Goal: Task Accomplishment & Management: Manage account settings

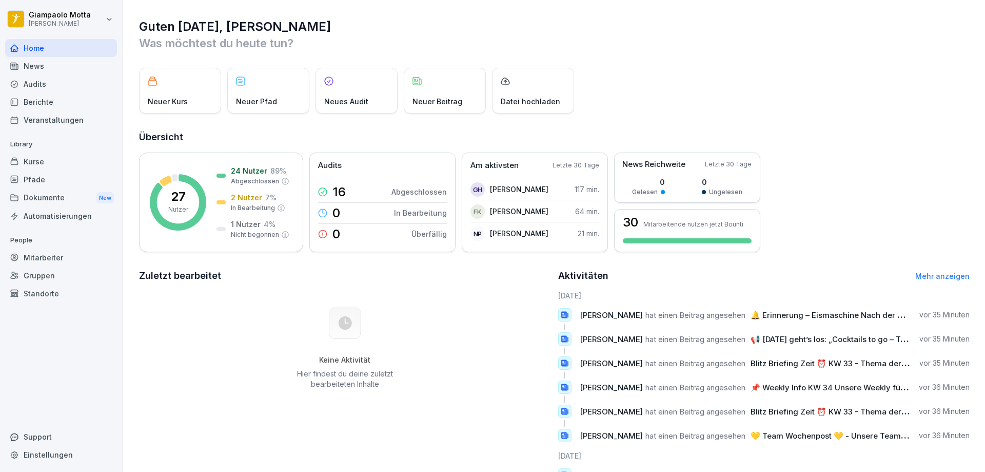
click at [62, 101] on div "Berichte" at bounding box center [61, 102] width 112 height 18
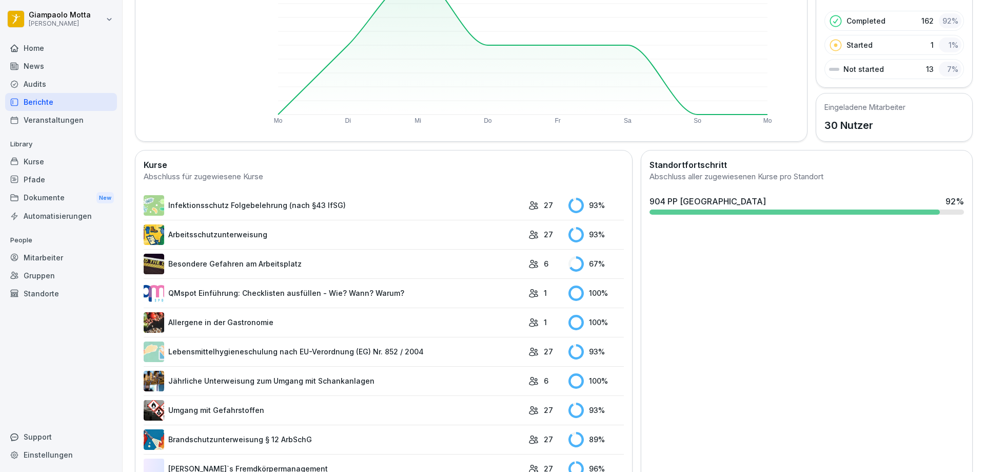
scroll to position [184, 0]
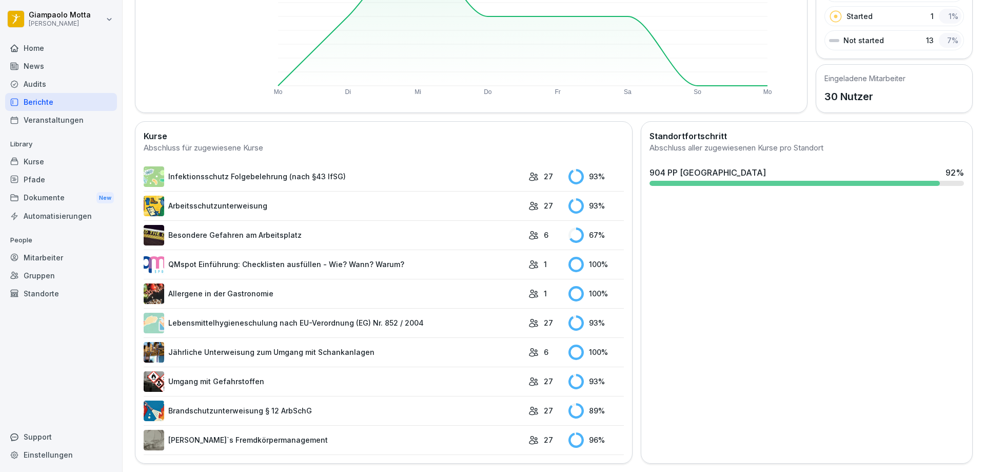
click at [373, 176] on link "Infektionsschutz Folgebelehrung (nach §43 IfSG)" at bounding box center [334, 176] width 380 height 21
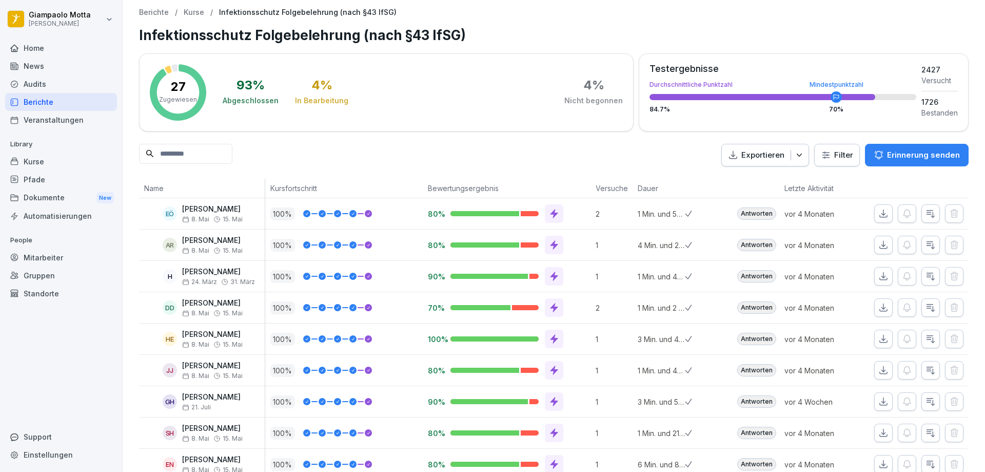
click at [43, 108] on div "Berichte" at bounding box center [61, 102] width 112 height 18
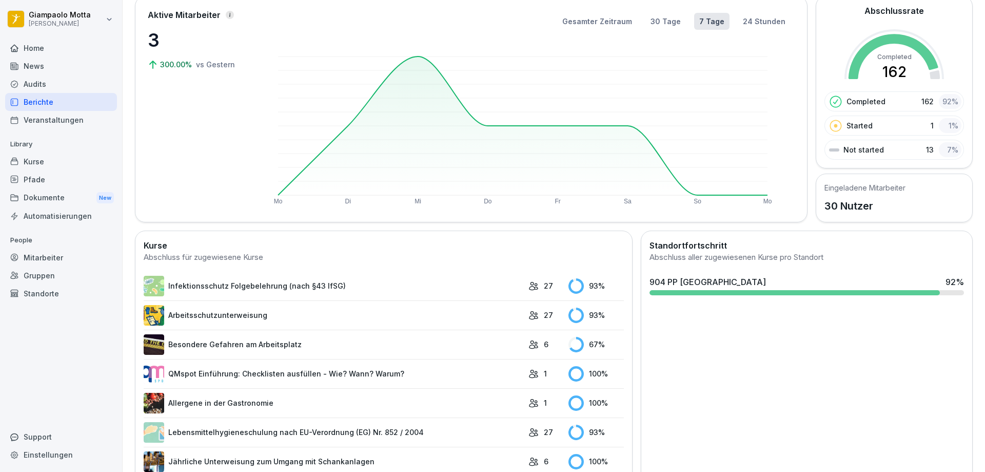
scroll to position [154, 0]
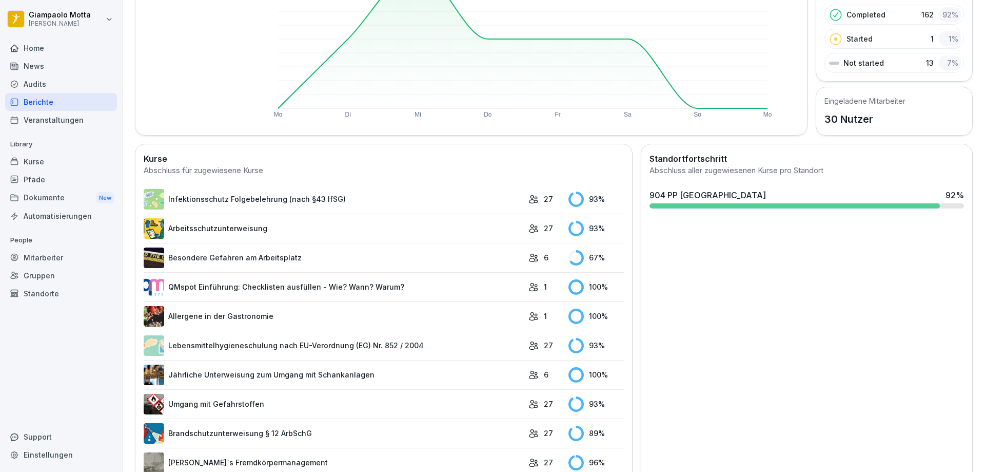
click at [277, 196] on link "Infektionsschutz Folgebelehrung (nach §43 IfSG)" at bounding box center [334, 199] width 380 height 21
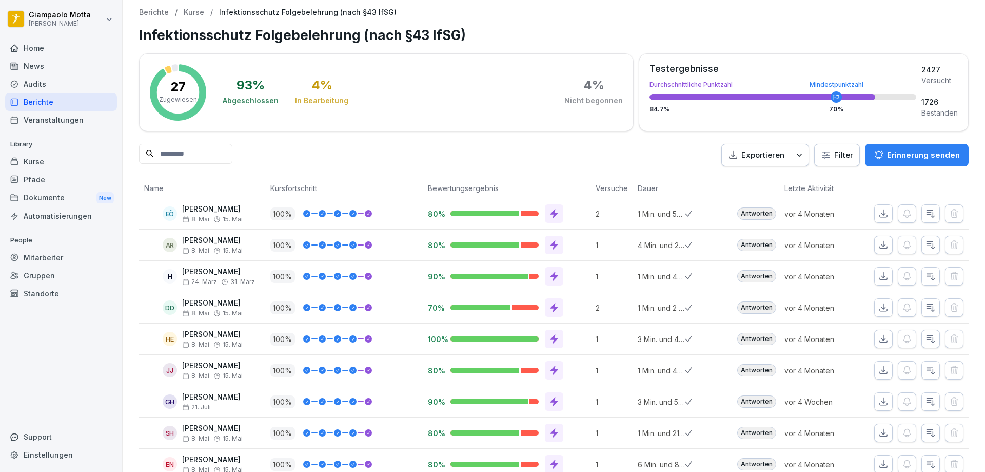
click at [915, 151] on p "Erinnerung senden" at bounding box center [923, 154] width 73 height 11
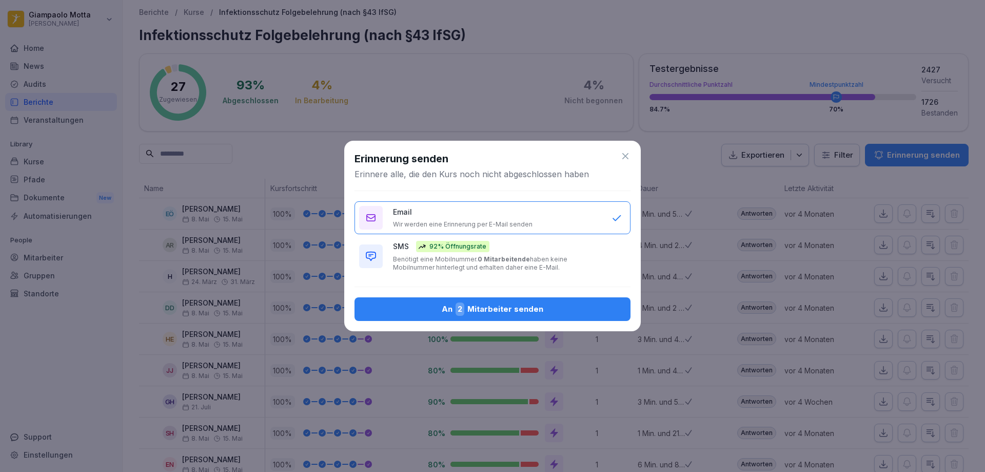
click at [529, 255] on p "Benötigt eine Mobilnummer. 0 Mitarbeitende haben keine Mobilnummer hinterlegt u…" at bounding box center [497, 263] width 208 height 16
click at [561, 305] on div "An 2 Mitarbeiter senden" at bounding box center [493, 308] width 260 height 13
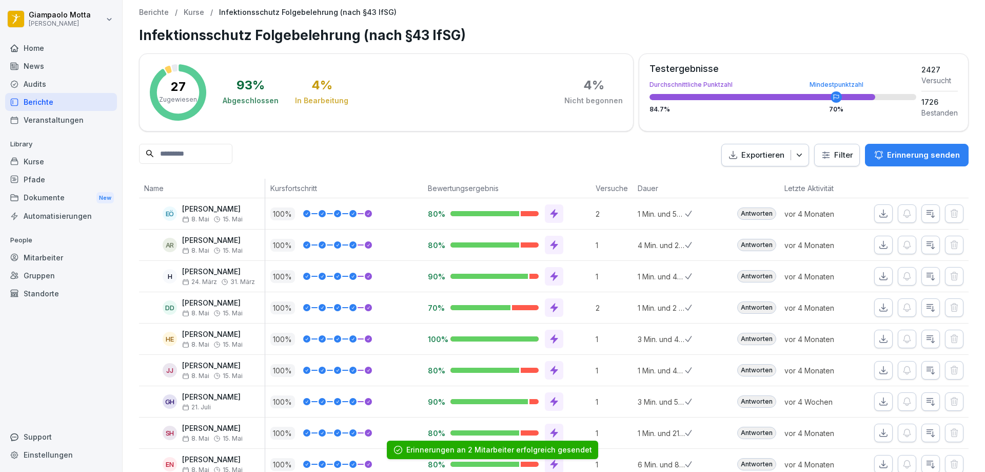
click at [73, 101] on div "Berichte" at bounding box center [61, 102] width 112 height 18
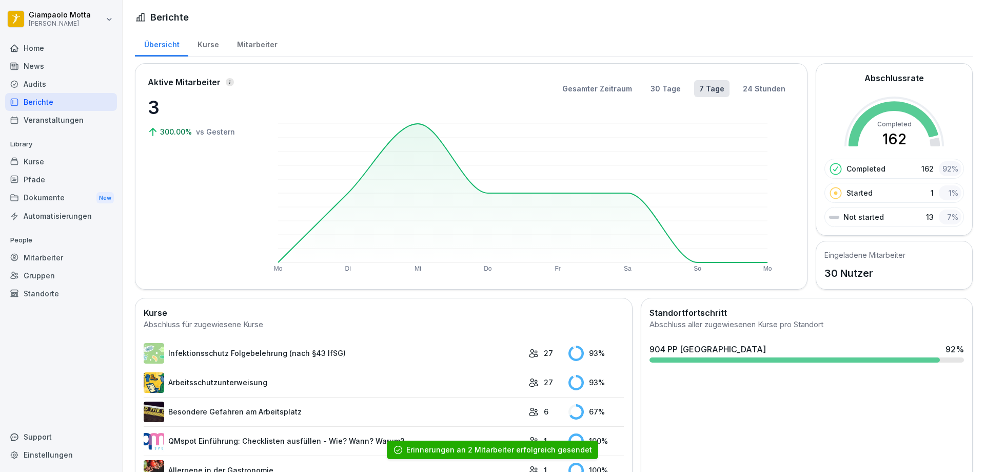
click at [368, 384] on link "Arbeitsschutzunterweisung" at bounding box center [334, 382] width 380 height 21
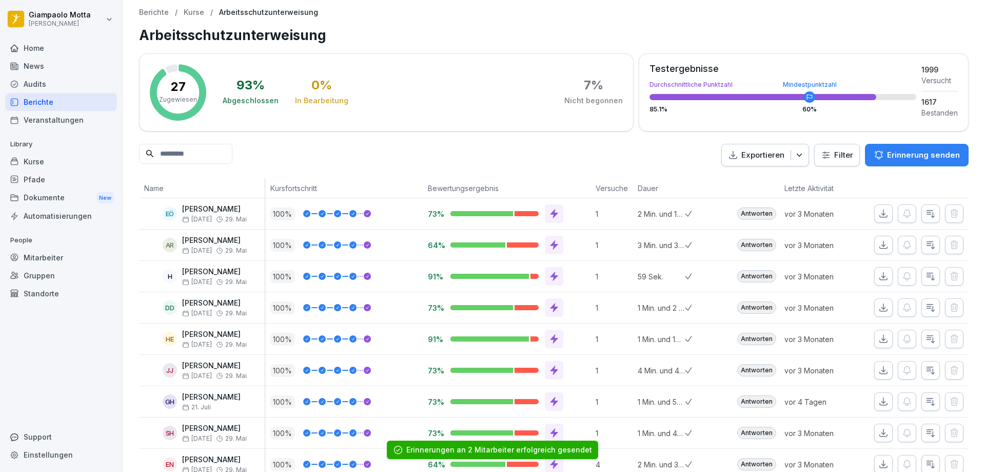
click at [894, 164] on button "Erinnerung senden" at bounding box center [917, 155] width 104 height 23
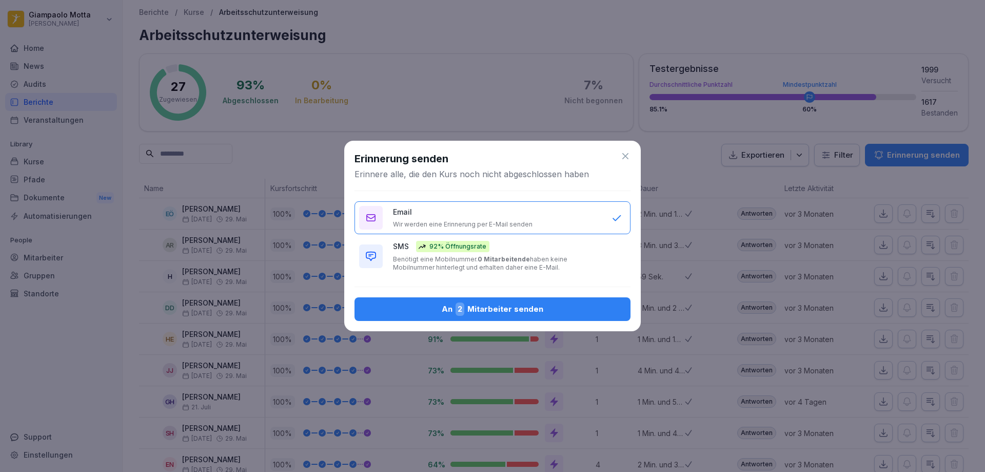
click at [519, 263] on p "Benötigt eine Mobilnummer. 0 Mitarbeitende haben keine Mobilnummer hinterlegt u…" at bounding box center [497, 263] width 208 height 16
click at [529, 313] on div "An 2 Mitarbeiter senden" at bounding box center [493, 308] width 260 height 13
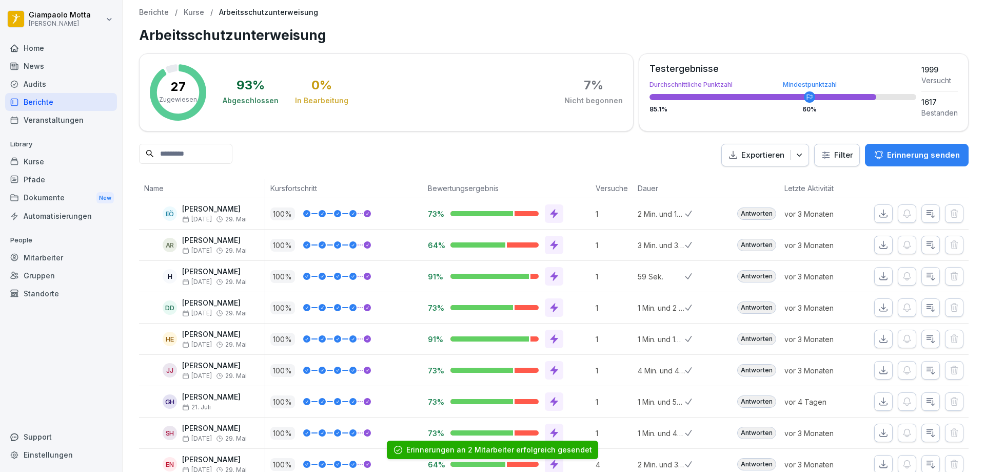
click at [41, 101] on div "Berichte" at bounding box center [61, 102] width 112 height 18
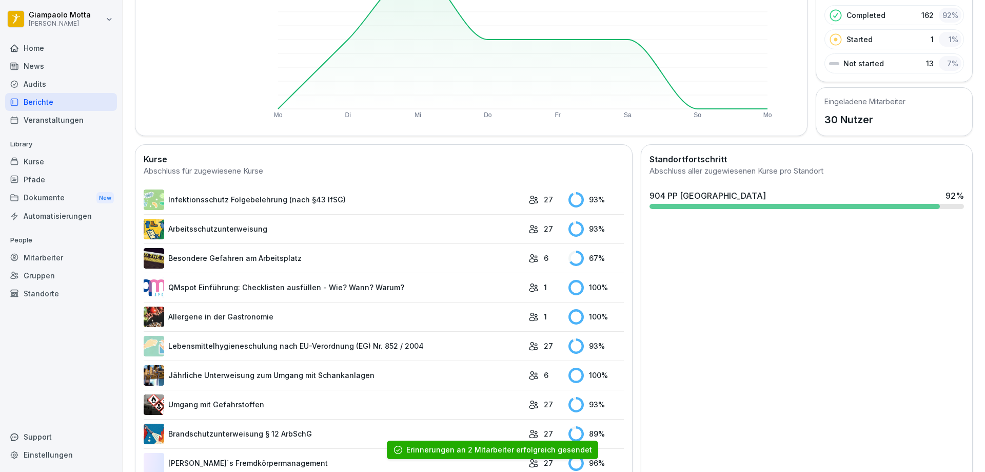
scroll to position [154, 0]
click at [523, 254] on td "6" at bounding box center [543, 257] width 41 height 29
click at [367, 260] on link "Besondere Gefahren am Arbeitsplatz" at bounding box center [334, 257] width 380 height 21
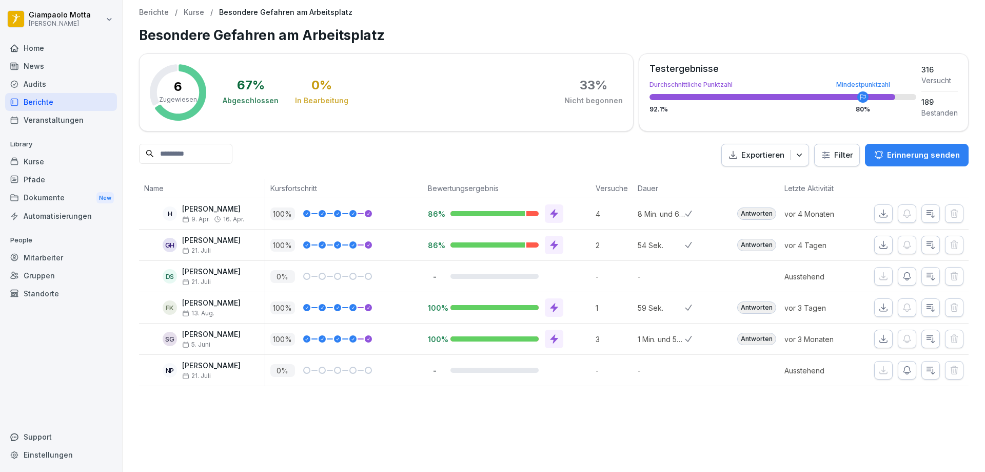
click at [907, 153] on p "Erinnerung senden" at bounding box center [923, 154] width 73 height 11
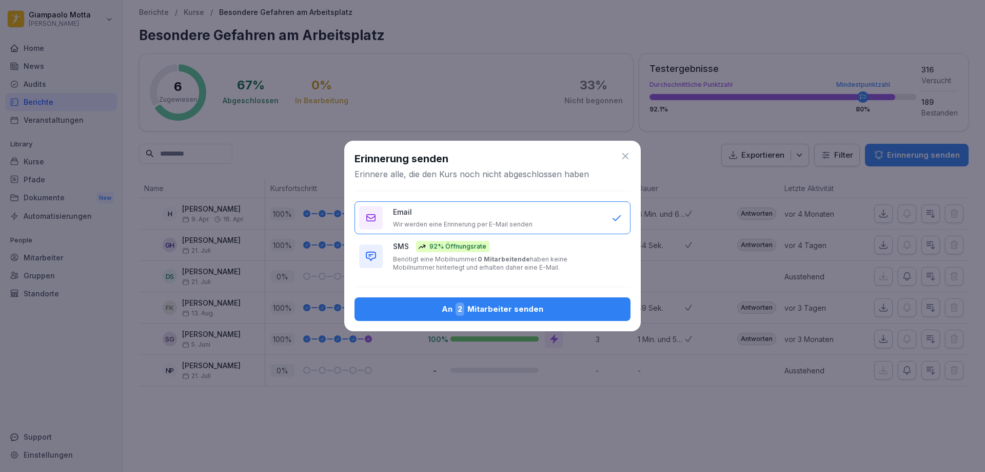
click at [528, 247] on div "SMS 92% Öffnungsrate Benötigt eine Mobilnummer. 0 Mitarbeitende haben keine Mob…" at bounding box center [497, 256] width 208 height 31
click at [535, 305] on div "An 2 Mitarbeiter senden" at bounding box center [493, 308] width 260 height 13
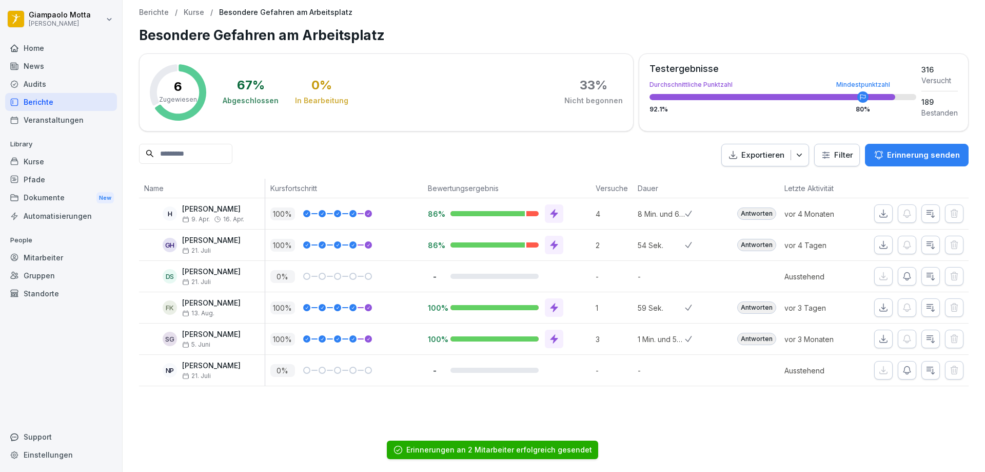
click at [65, 104] on div "Berichte" at bounding box center [61, 102] width 112 height 18
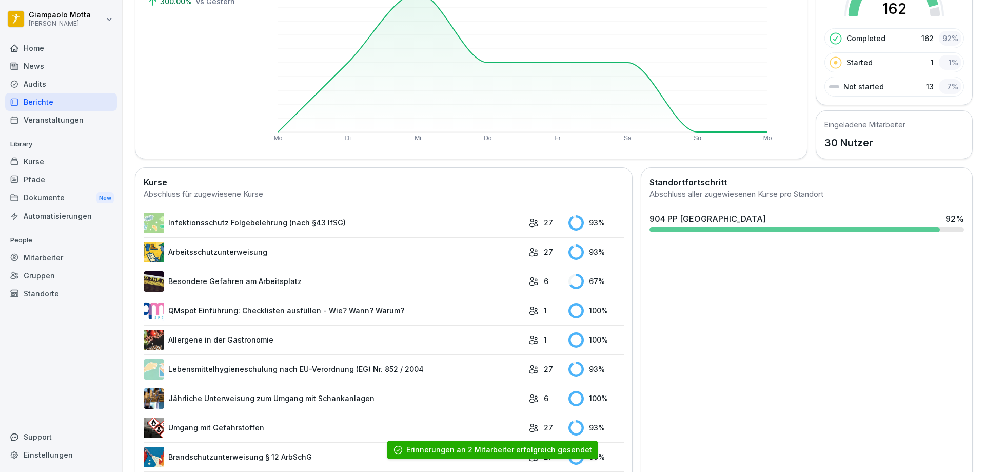
scroll to position [154, 0]
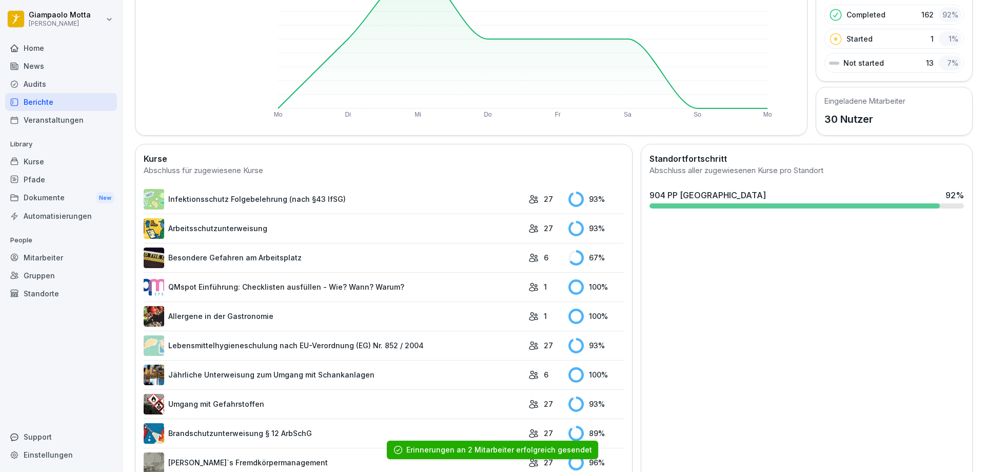
click at [358, 348] on link "Lebensmittelhygieneschulung nach EU-Verordnung (EG) Nr. 852 / 2004" at bounding box center [334, 345] width 380 height 21
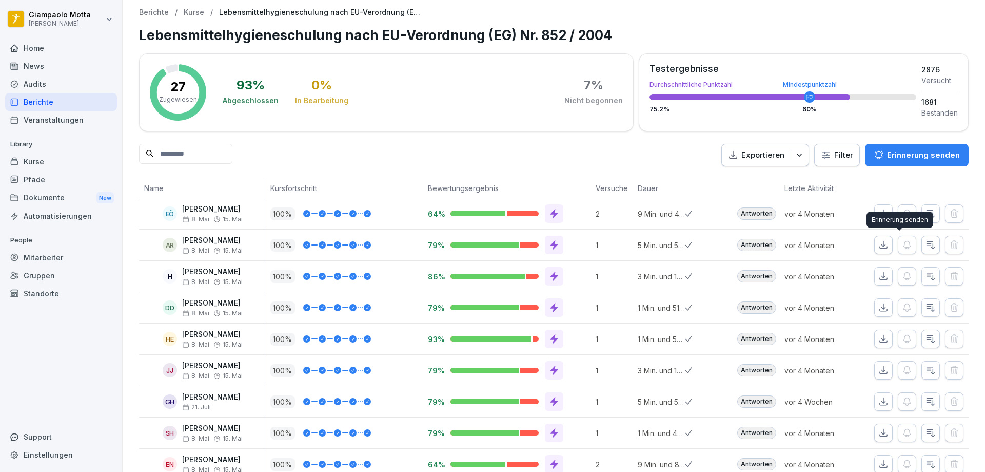
click at [940, 157] on p "Erinnerung senden" at bounding box center [923, 154] width 73 height 11
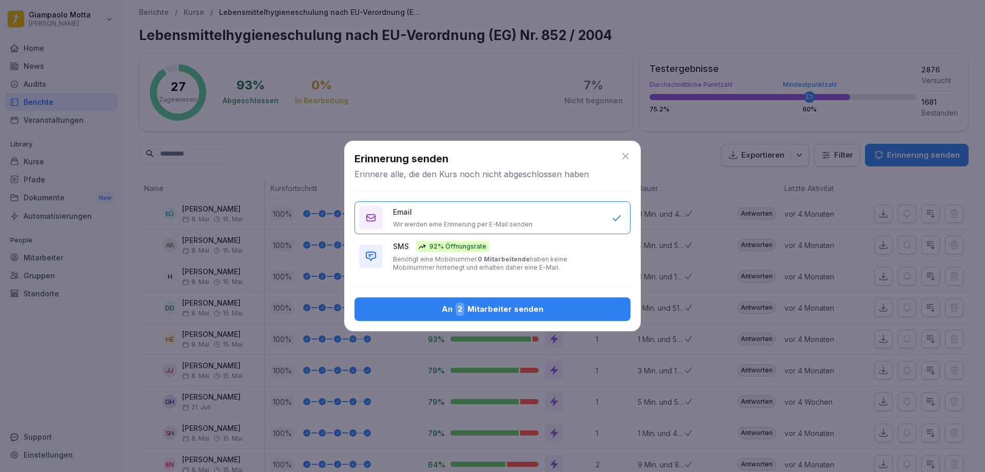
click at [572, 265] on p "Benötigt eine Mobilnummer. 0 Mitarbeitende haben keine Mobilnummer hinterlegt u…" at bounding box center [497, 263] width 208 height 16
click at [541, 309] on div "An 2 Mitarbeiter senden" at bounding box center [493, 308] width 260 height 13
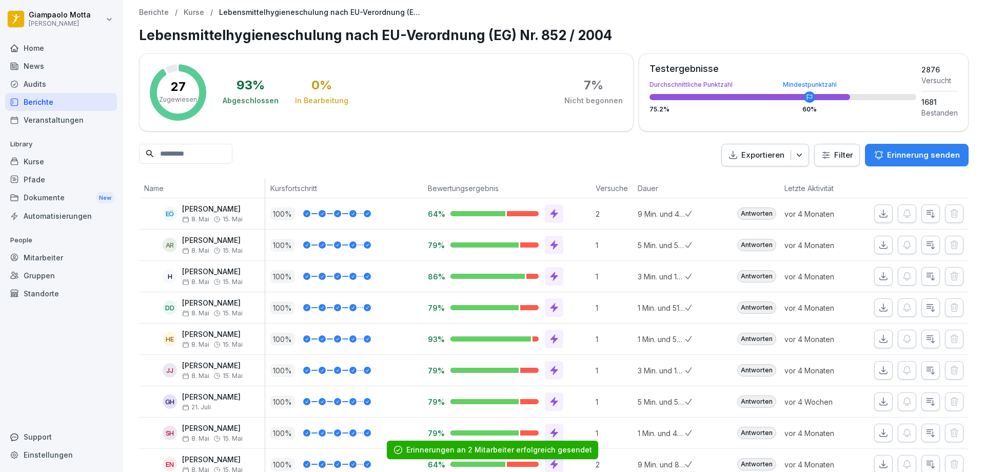
click at [52, 101] on div "Berichte" at bounding box center [61, 102] width 112 height 18
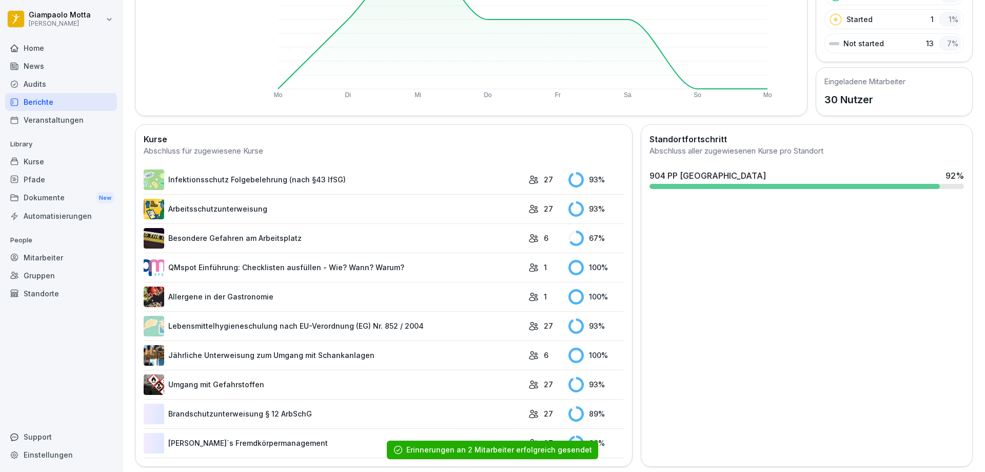
scroll to position [184, 0]
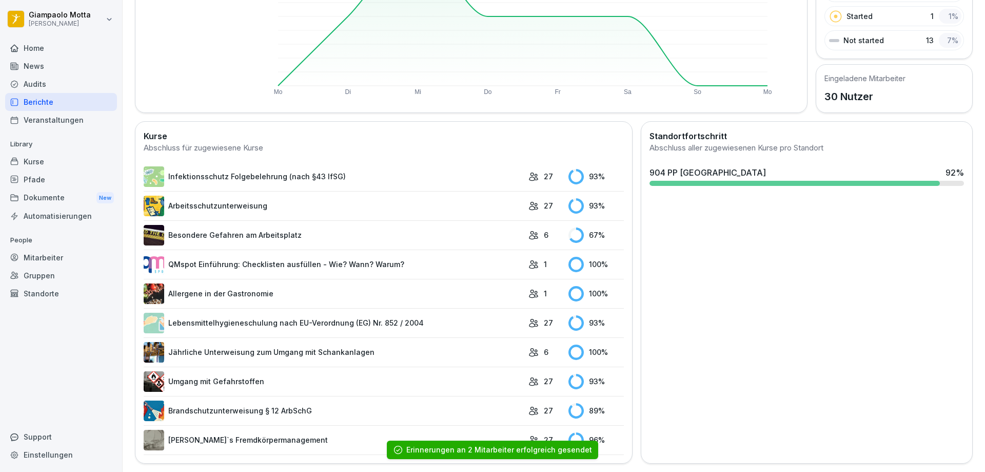
click at [438, 373] on link "Umgang mit Gefahrstoffen" at bounding box center [334, 381] width 380 height 21
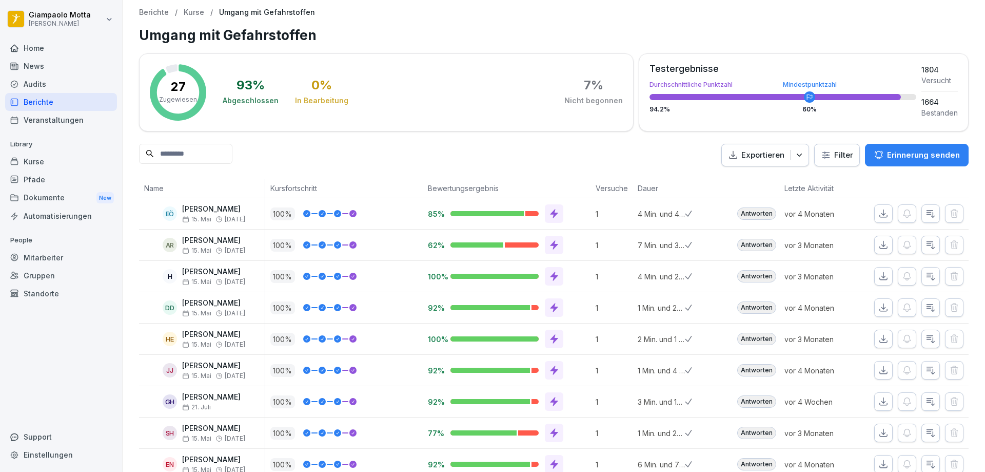
click at [888, 154] on p "Erinnerung senden" at bounding box center [923, 154] width 73 height 11
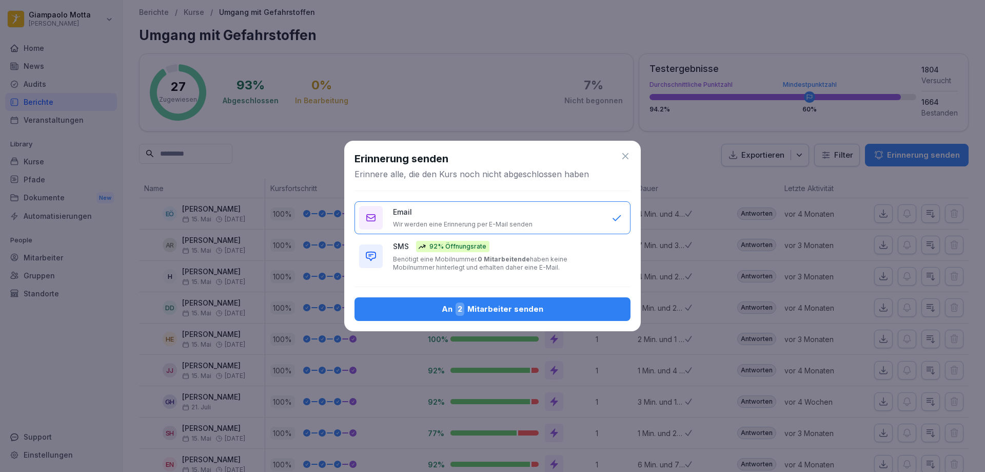
click at [567, 270] on p "Benötigt eine Mobilnummer. 0 Mitarbeitende haben keine Mobilnummer hinterlegt u…" at bounding box center [497, 263] width 208 height 16
click at [571, 307] on div "An 2 Mitarbeiter senden" at bounding box center [493, 308] width 260 height 13
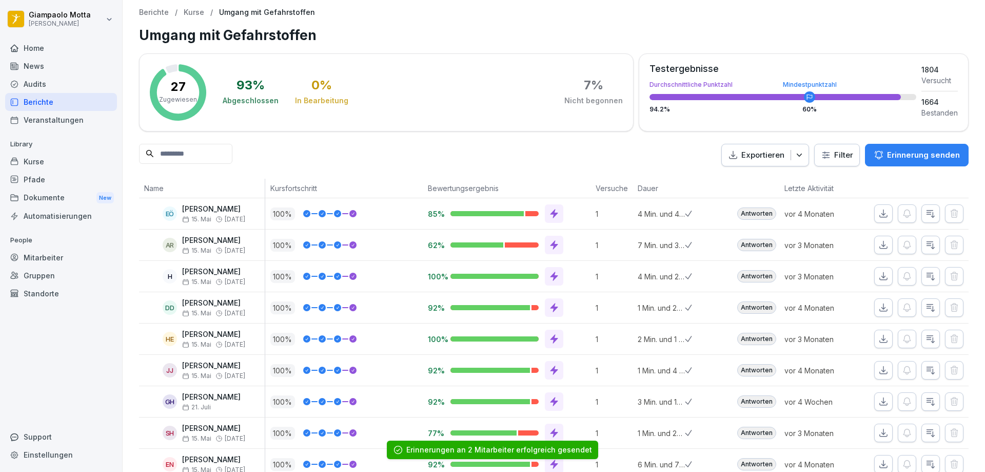
click at [28, 101] on div "Berichte" at bounding box center [61, 102] width 112 height 18
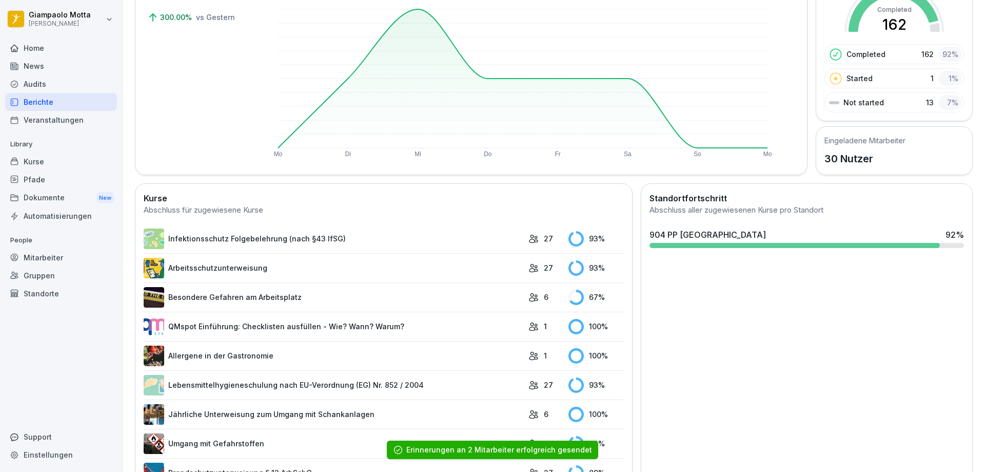
scroll to position [184, 0]
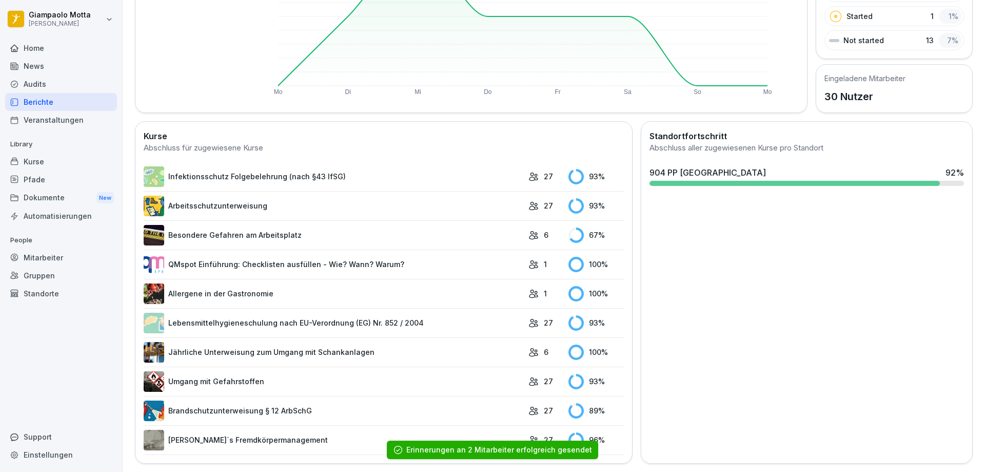
click at [398, 406] on link "Brandschutzunterweisung § 12 ArbSchG" at bounding box center [334, 410] width 380 height 21
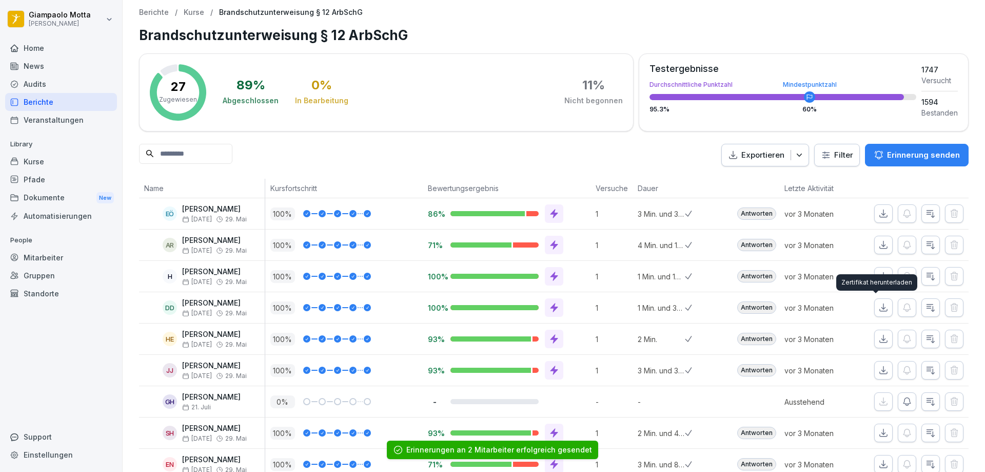
click at [907, 154] on p "Erinnerung senden" at bounding box center [923, 154] width 73 height 11
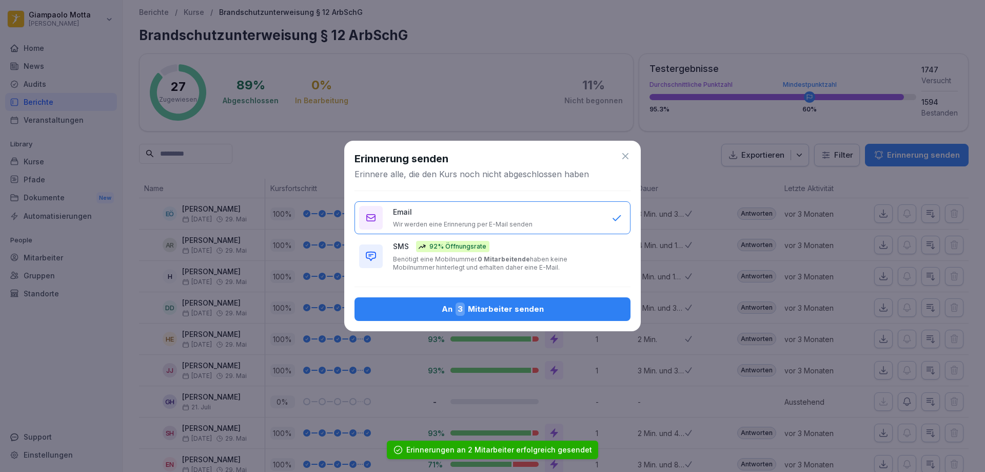
click at [404, 252] on div "SMS 92% Öffnungsrate Benötigt eine Mobilnummer. 0 Mitarbeitende haben keine Mob…" at bounding box center [497, 256] width 208 height 31
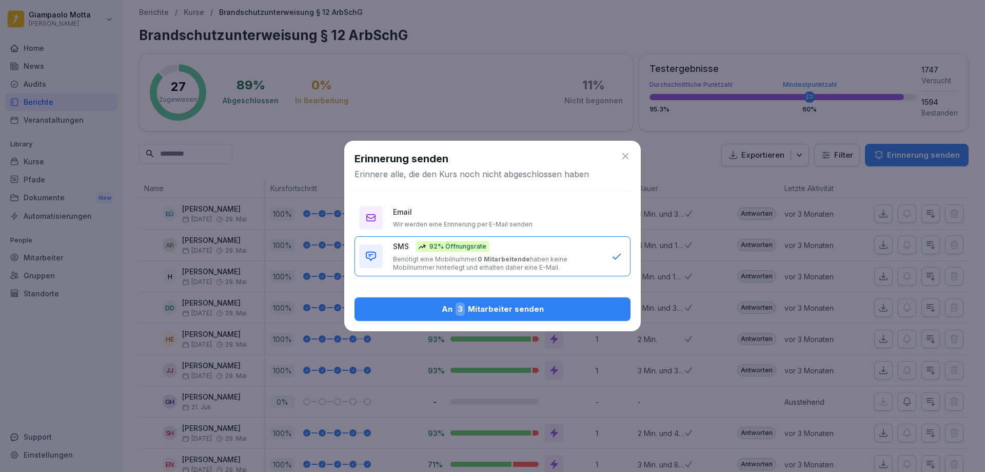
click at [470, 325] on div "Erinnerung senden Erinnere alle, die den Kurs noch nicht abgeschlossen haben Em…" at bounding box center [492, 236] width 297 height 190
click at [472, 318] on button "An 3 Mitarbeiter senden" at bounding box center [493, 309] width 276 height 24
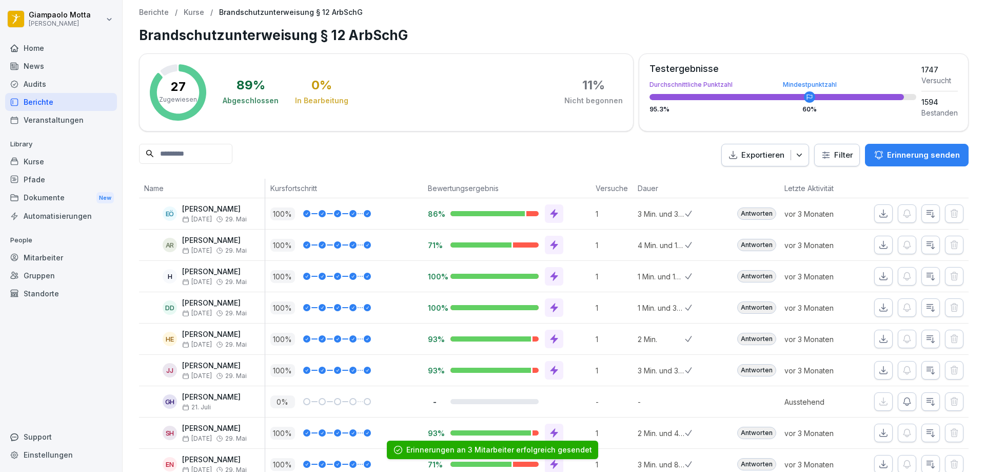
click at [60, 104] on div "Berichte" at bounding box center [61, 102] width 112 height 18
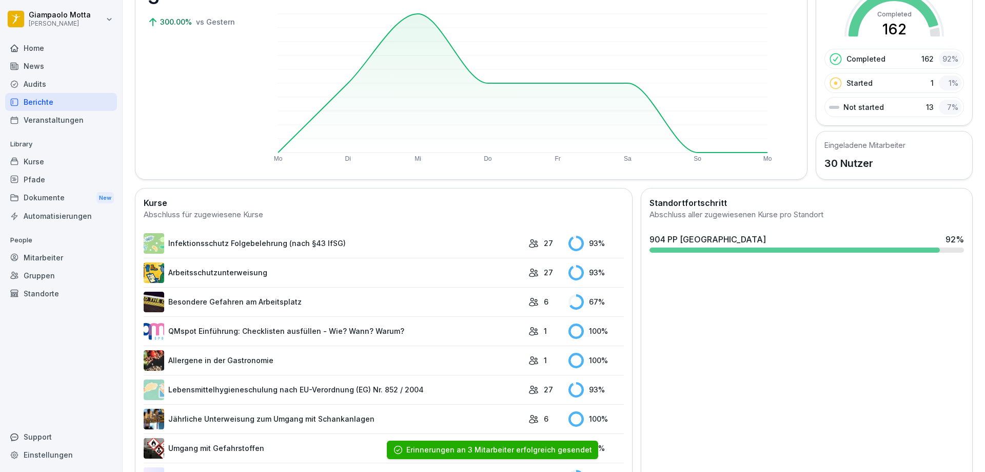
scroll to position [184, 0]
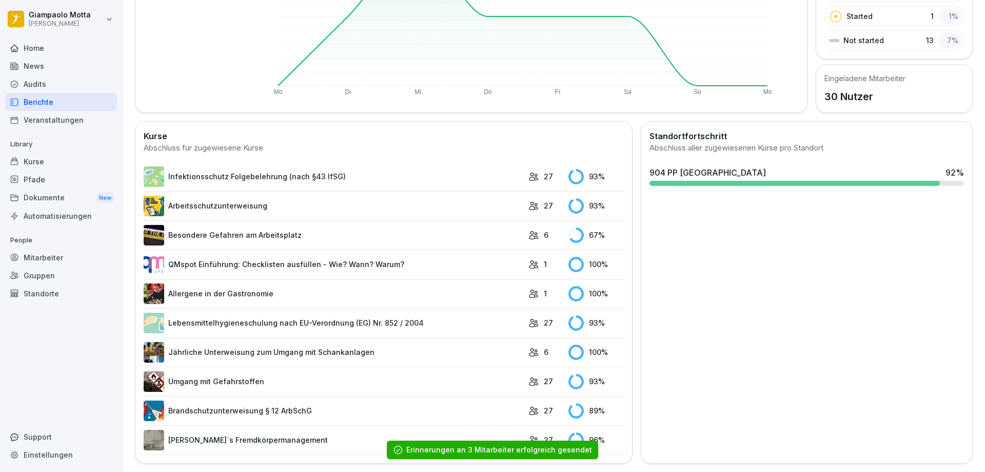
click at [356, 430] on link "[PERSON_NAME]`s Fremdkörpermanagement" at bounding box center [334, 440] width 380 height 21
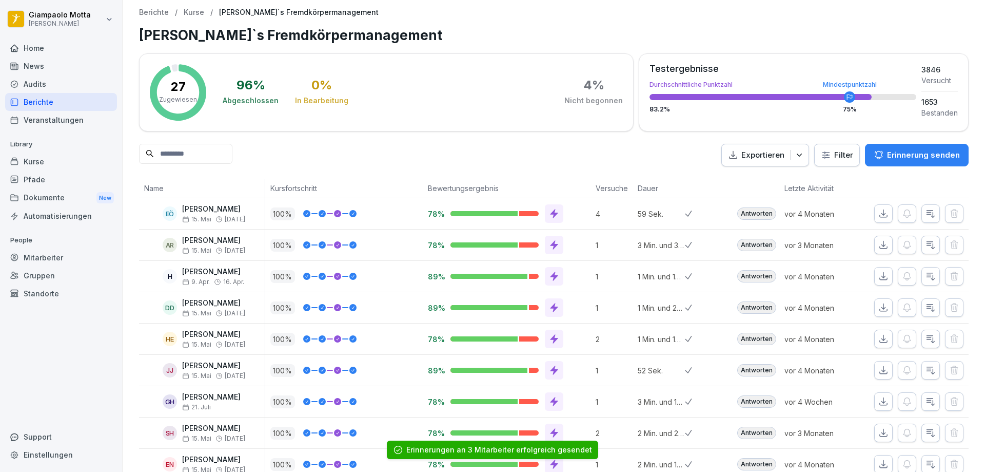
click at [895, 157] on p "Erinnerung senden" at bounding box center [923, 154] width 73 height 11
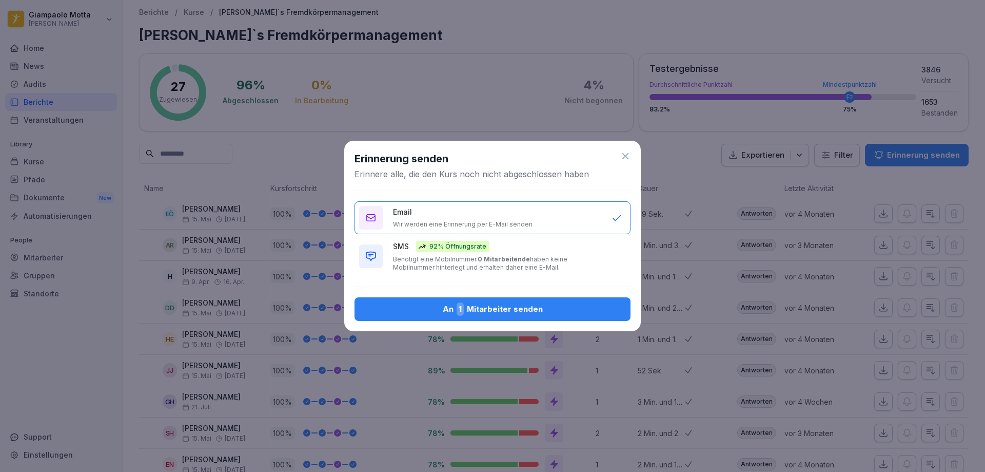
click at [564, 264] on p "Benötigt eine Mobilnummer. 0 Mitarbeitende haben keine Mobilnummer hinterlegt u…" at bounding box center [497, 263] width 208 height 16
click at [551, 301] on button "An 1 Mitarbeiter senden" at bounding box center [493, 309] width 276 height 24
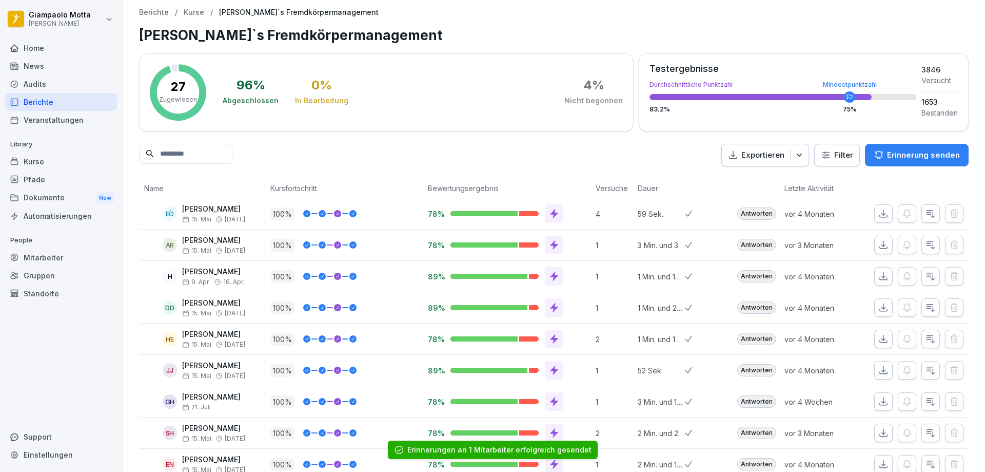
click at [59, 47] on div "Home" at bounding box center [61, 48] width 112 height 18
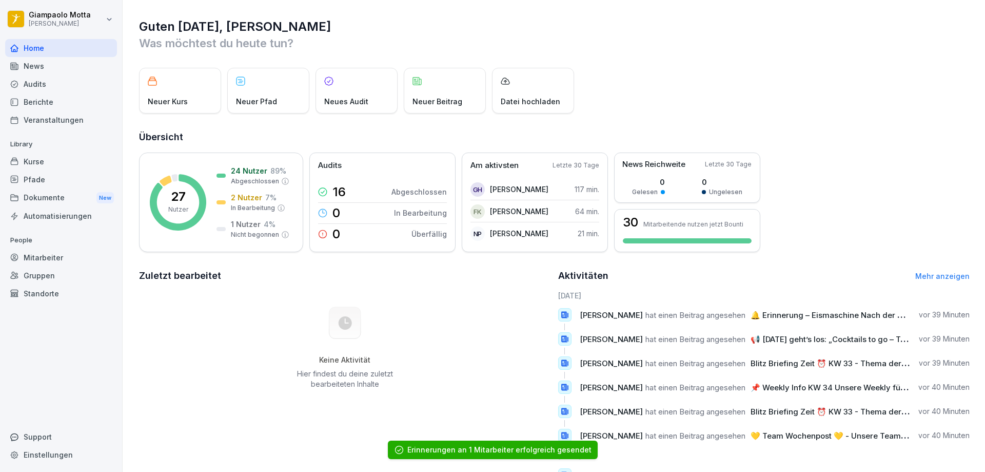
click at [31, 70] on div "News" at bounding box center [61, 66] width 112 height 18
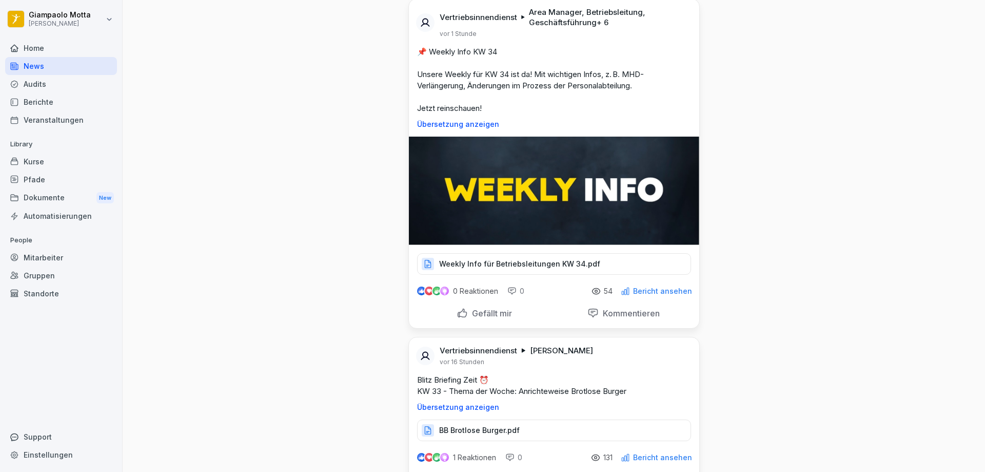
scroll to position [359, 0]
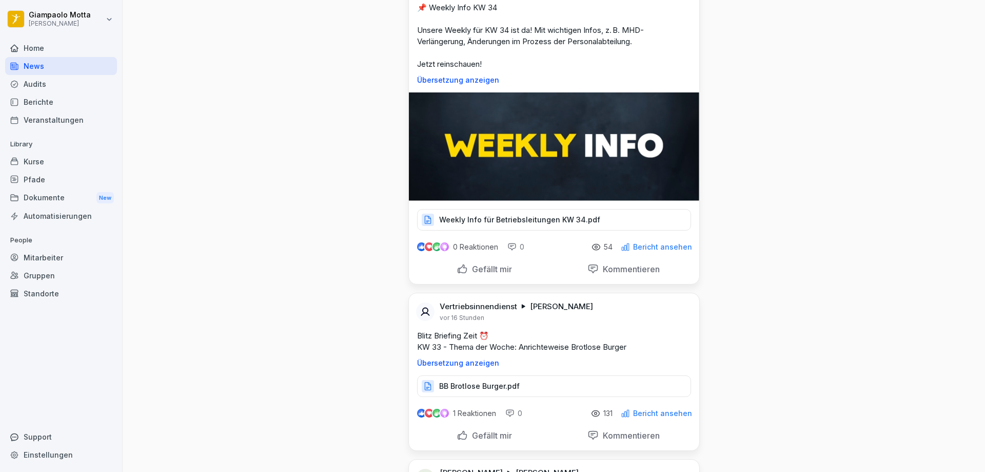
click at [500, 218] on p "Weekly Info für Betriebsleitungen KW 34.pdf" at bounding box center [519, 220] width 161 height 10
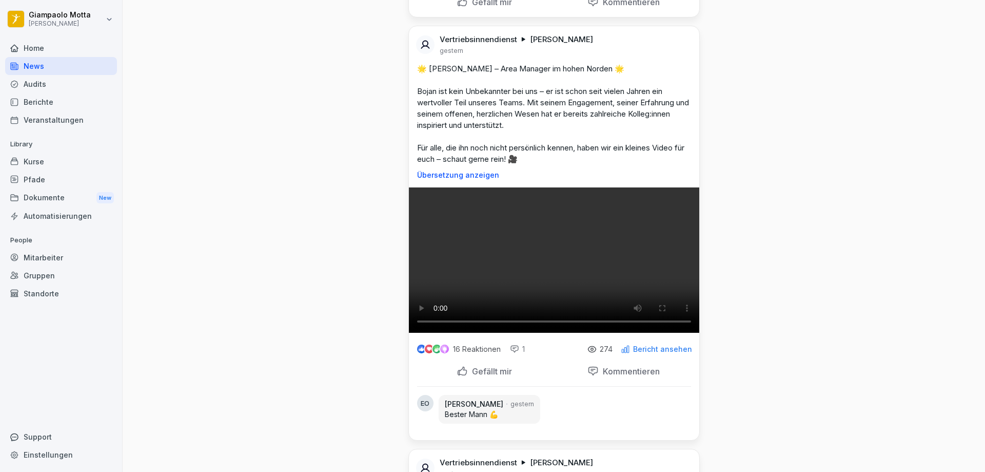
scroll to position [1180, 0]
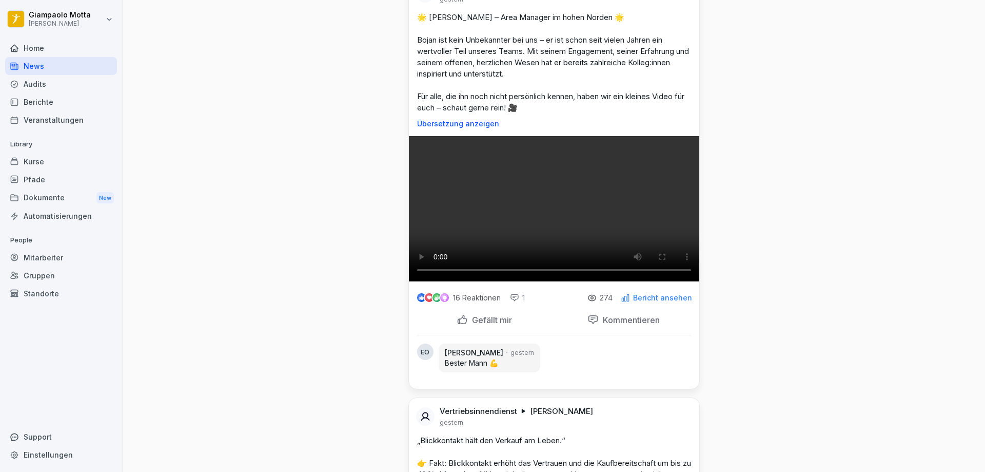
drag, startPoint x: 831, startPoint y: 383, endPoint x: 788, endPoint y: 391, distance: 44.4
click at [831, 383] on div "News Neues Update Vertriebsinnendienst [PERSON_NAME] vor 45 Minuten 💛 Team Woch…" at bounding box center [554, 152] width 863 height 2665
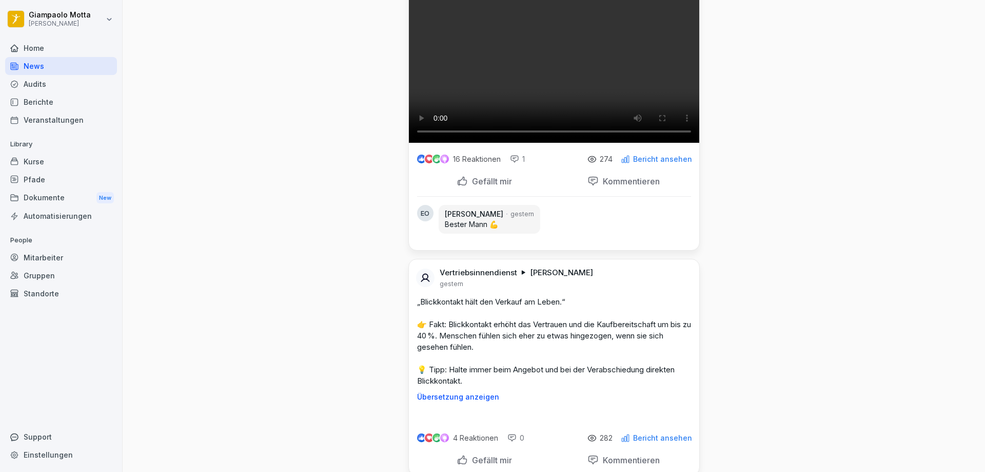
scroll to position [1334, 0]
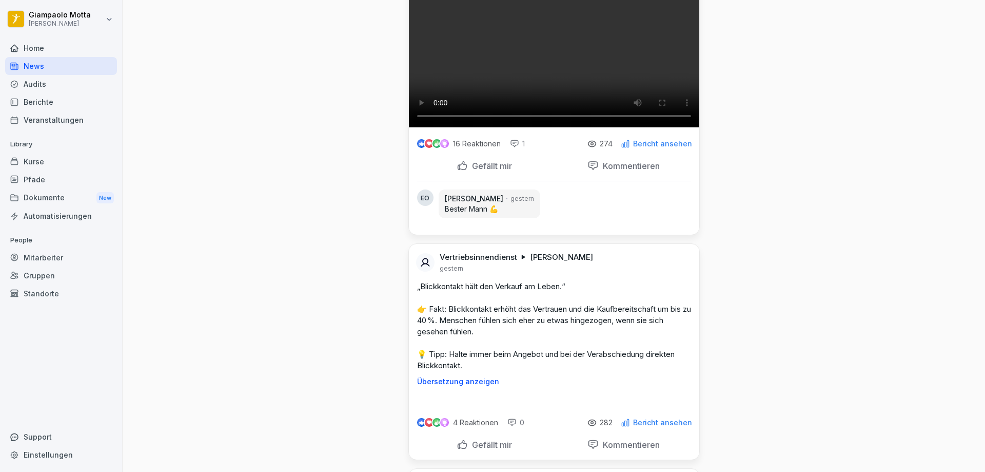
click at [531, 127] on video at bounding box center [554, 54] width 290 height 145
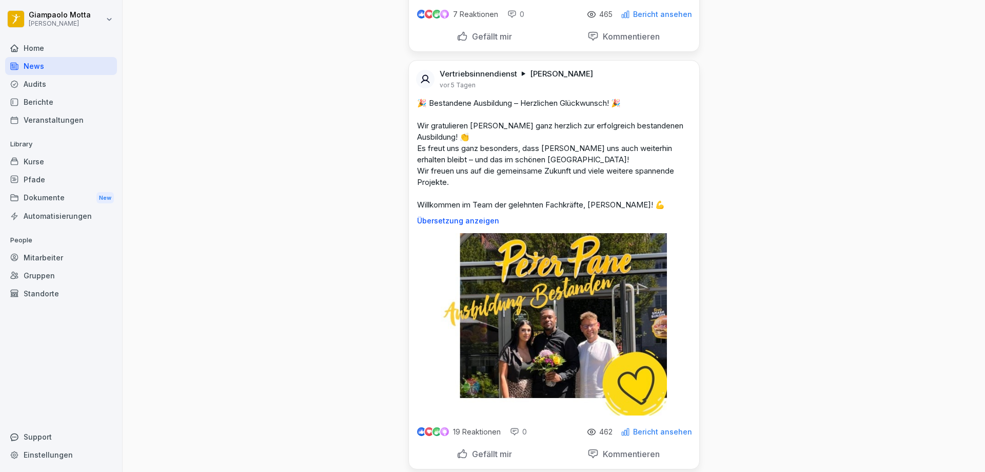
scroll to position [5338, 0]
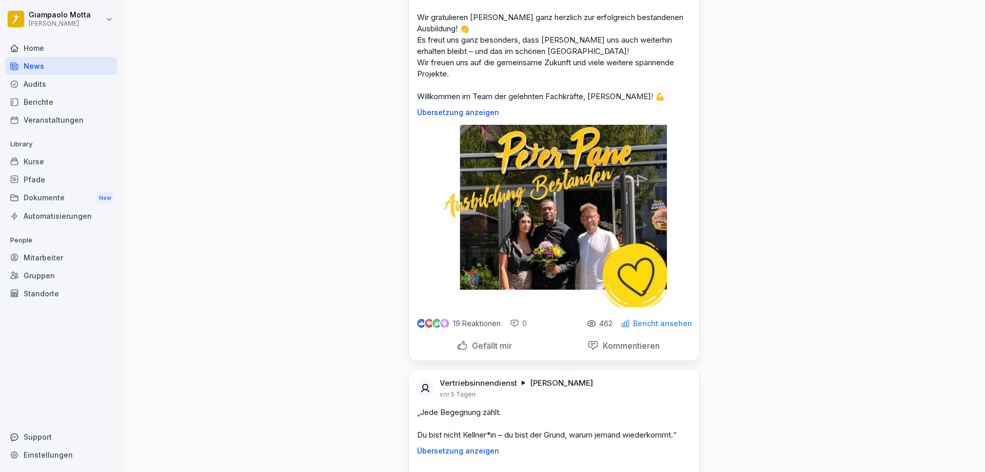
click at [55, 41] on div "Home" at bounding box center [61, 48] width 112 height 18
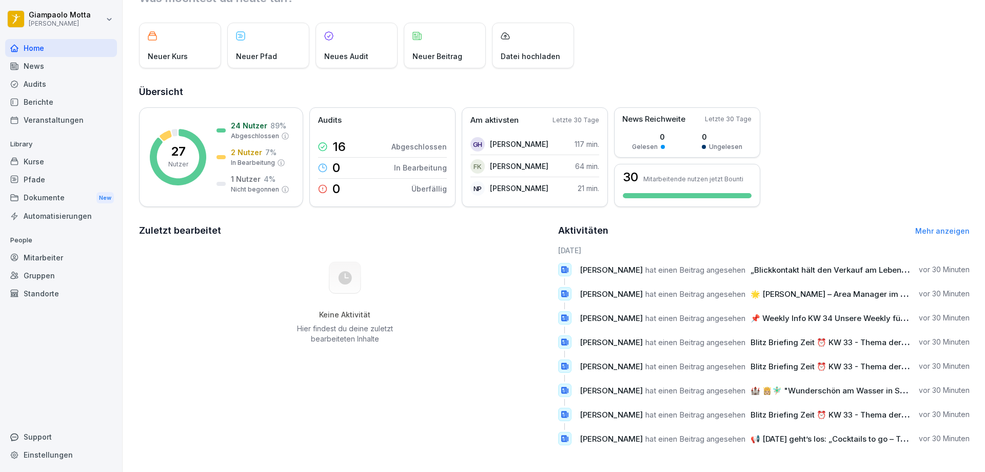
scroll to position [53, 0]
click at [33, 45] on div "Home" at bounding box center [61, 48] width 112 height 18
